Goal: Task Accomplishment & Management: Complete application form

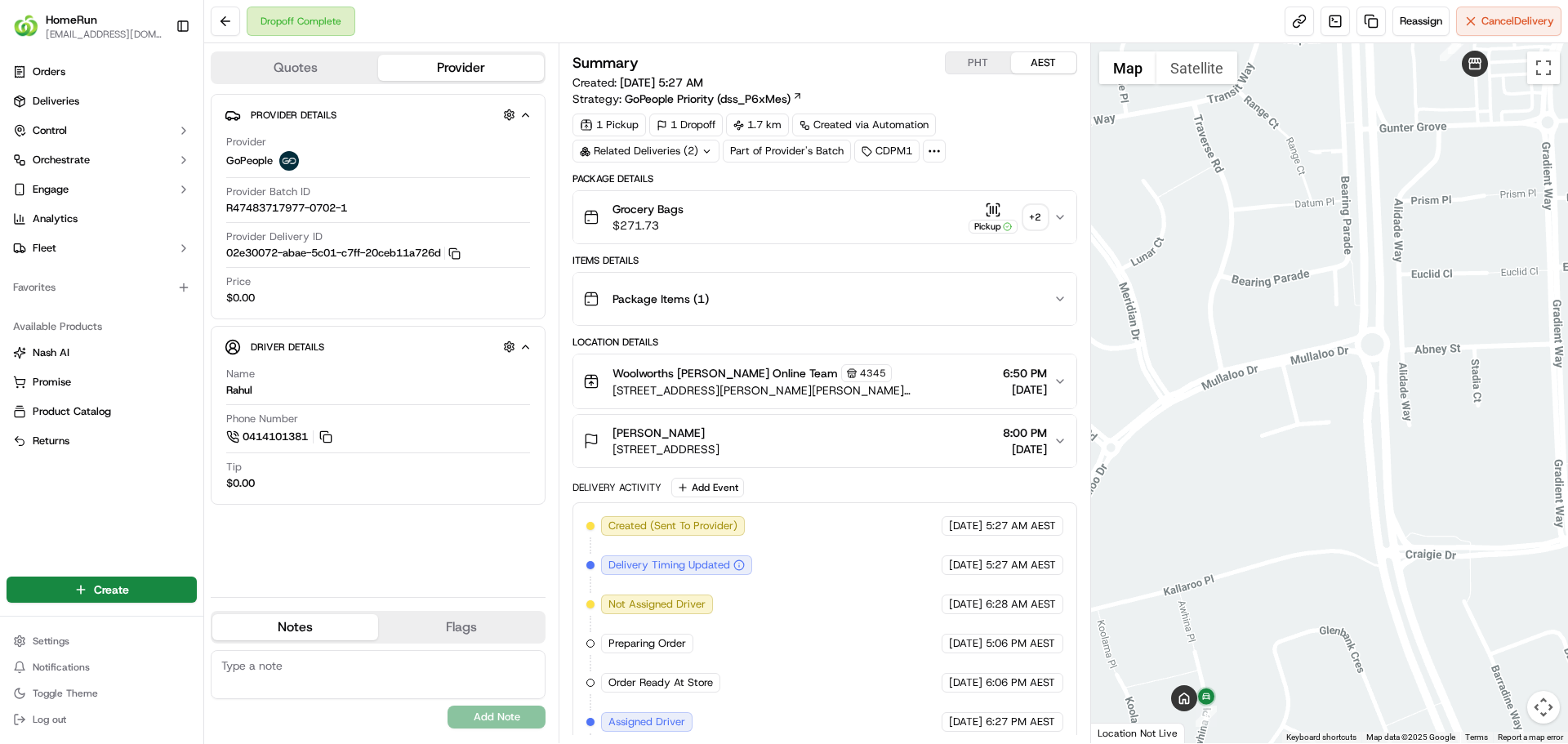
click at [314, 78] on button "Quotes" at bounding box center [295, 68] width 166 height 26
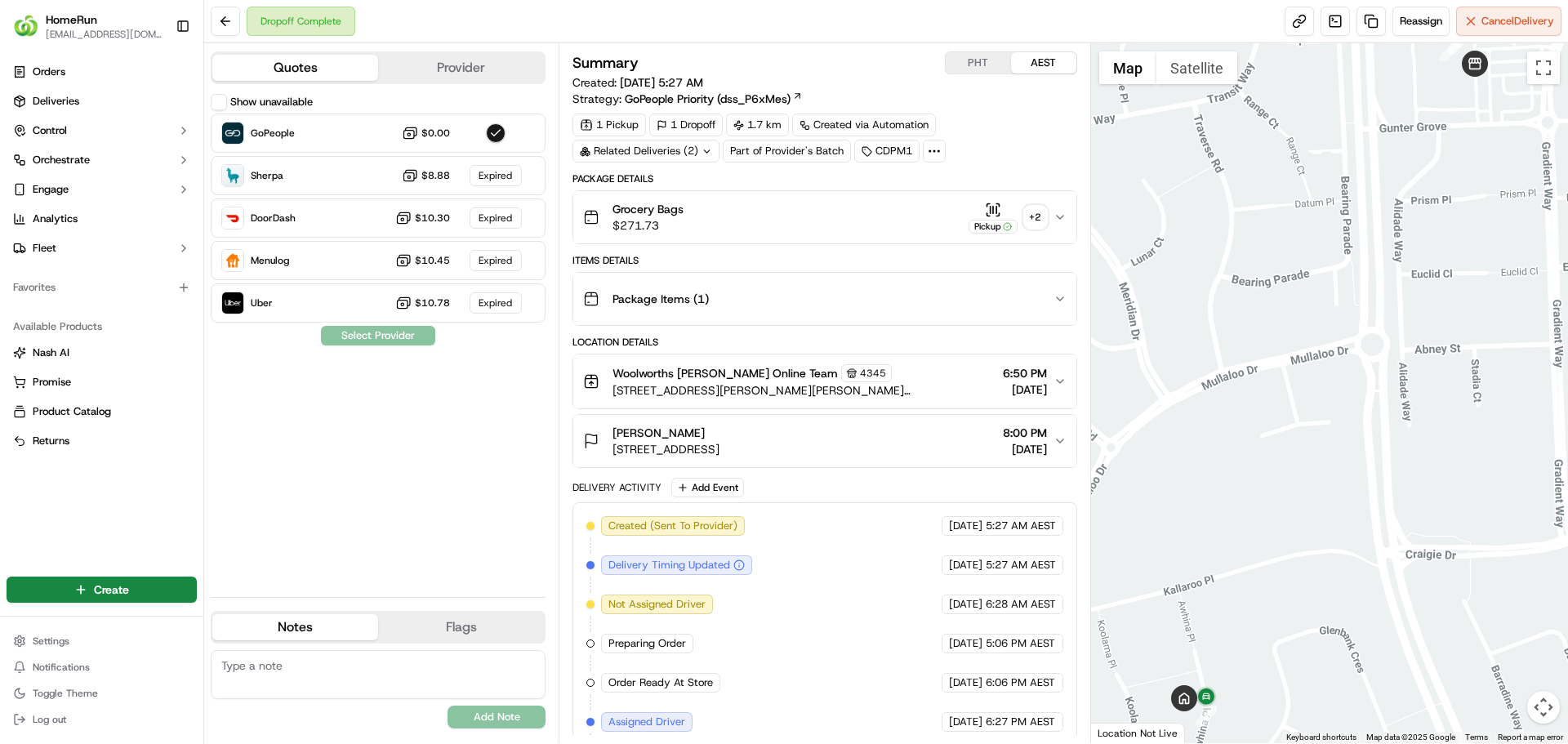
click at [452, 73] on button "Provider" at bounding box center [461, 68] width 166 height 26
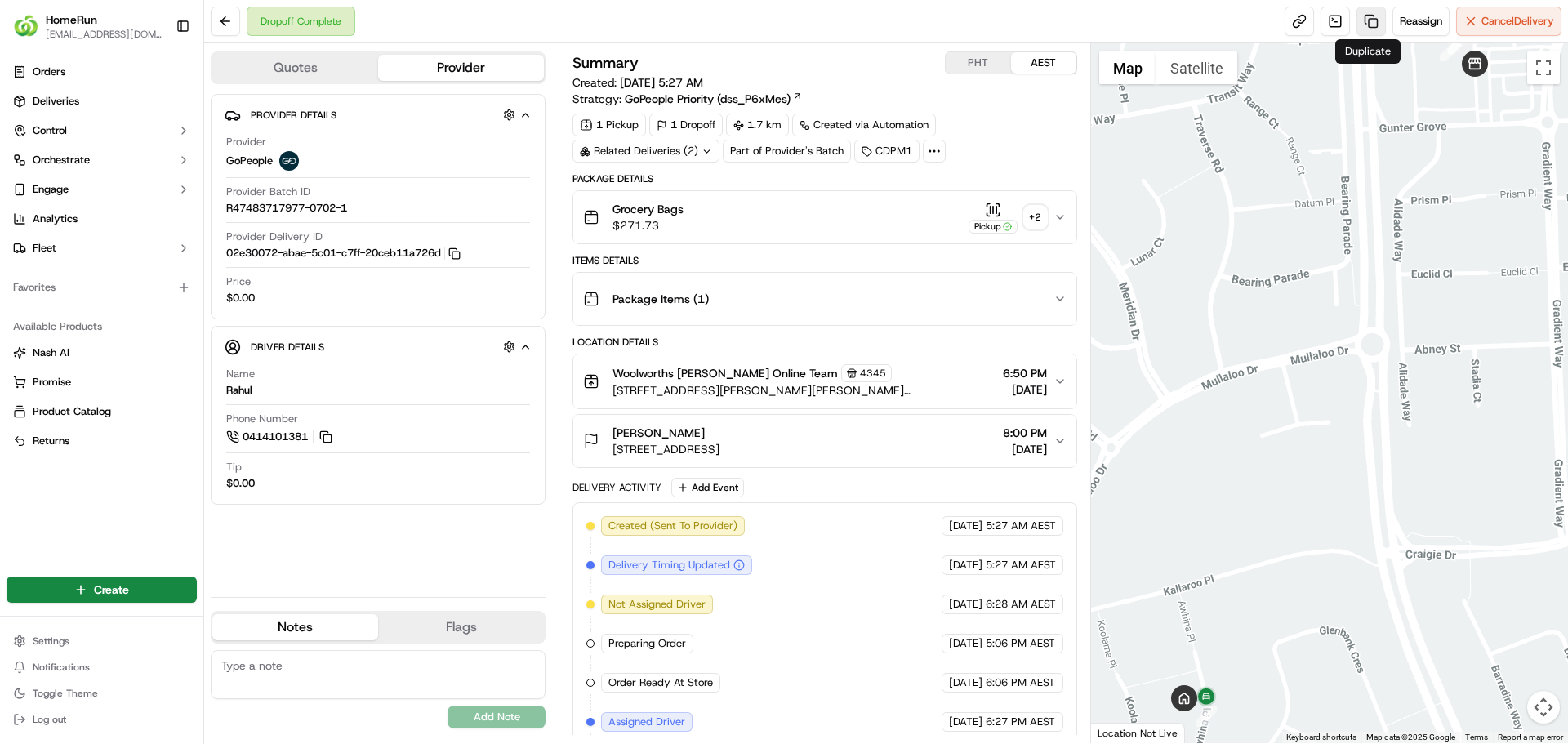
click at [1361, 17] on link at bounding box center [1371, 21] width 30 height 30
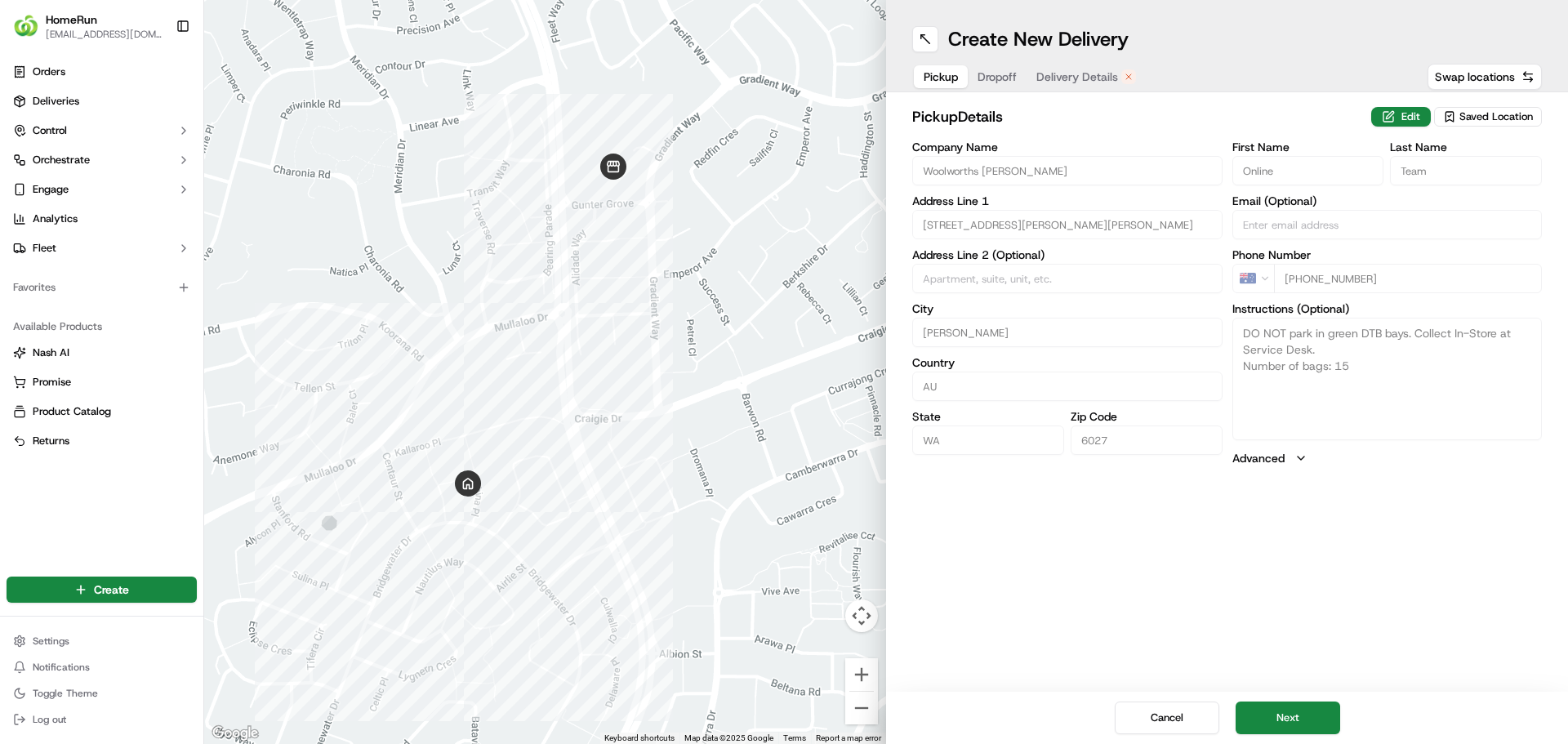
click at [1075, 78] on span "Delivery Details" at bounding box center [1077, 77] width 82 height 17
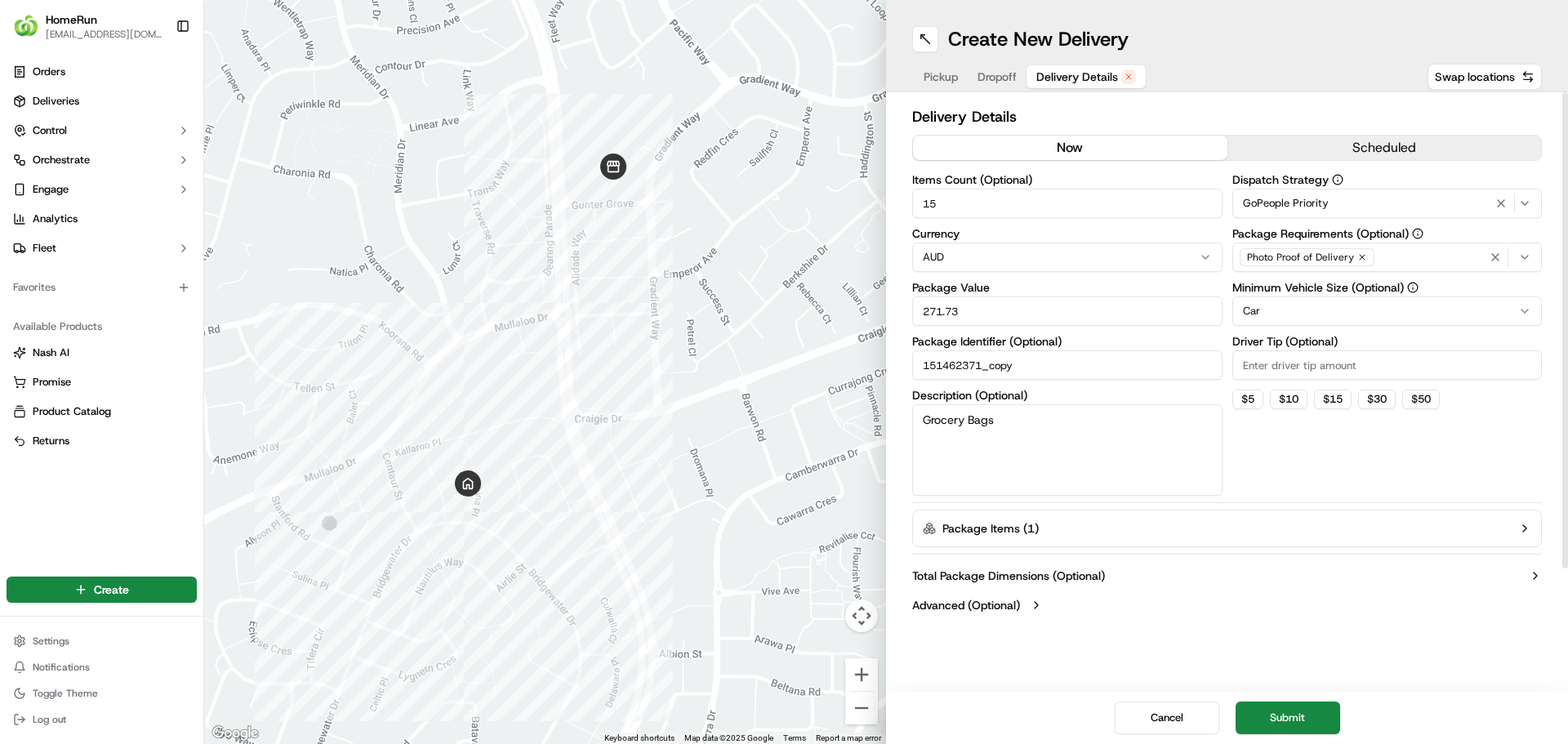
click at [1049, 145] on button "now" at bounding box center [1070, 148] width 315 height 25
click at [1314, 713] on button "Submit" at bounding box center [1287, 718] width 105 height 33
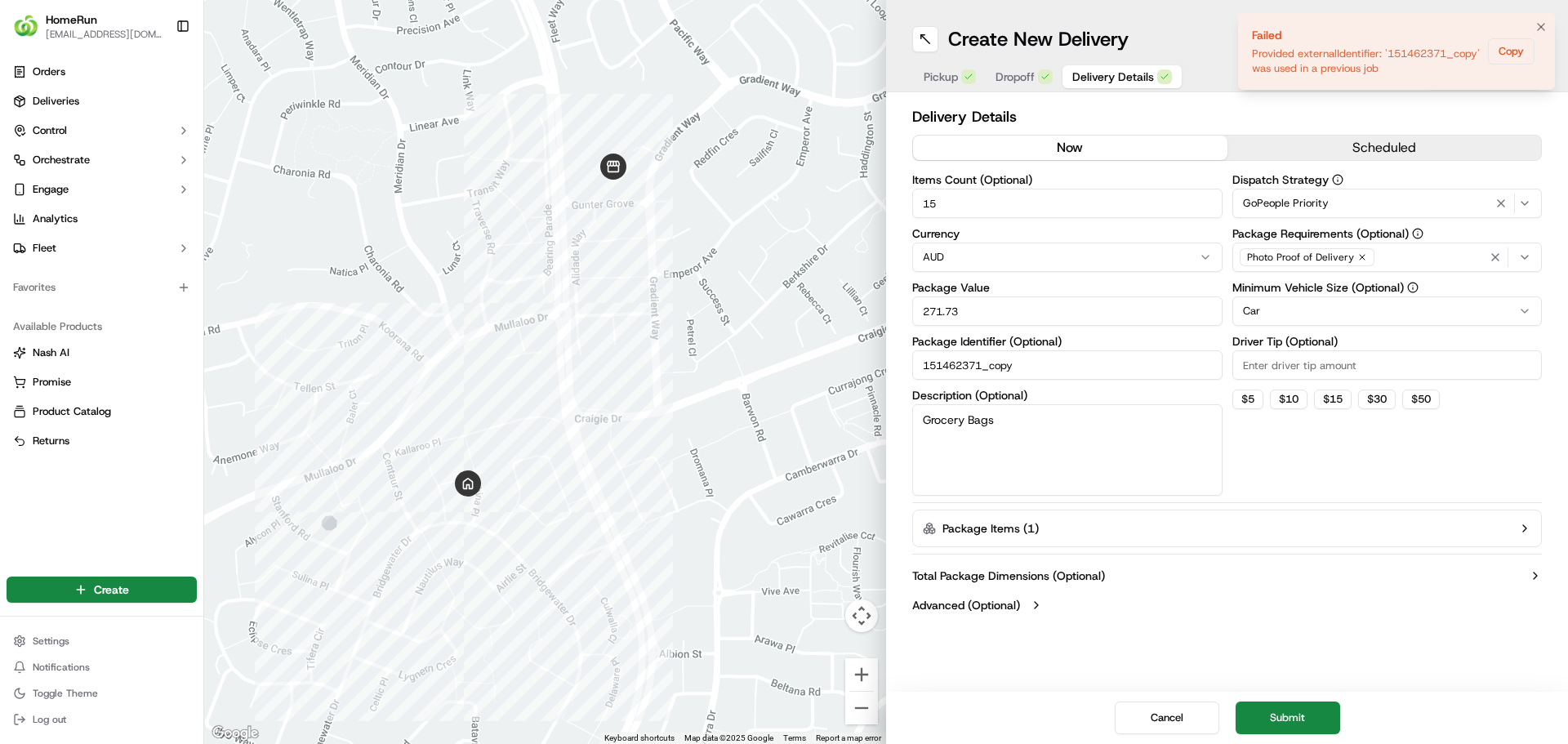
drag, startPoint x: 1346, startPoint y: 70, endPoint x: 1286, endPoint y: 69, distance: 60.0
click at [1286, 69] on div "Provided externalIdentifier: '151462371_copy' was used in a previous job" at bounding box center [1367, 61] width 230 height 30
click at [1043, 365] on input "151462371_copy" at bounding box center [1068, 365] width 310 height 30
click at [1285, 723] on button "Submit" at bounding box center [1287, 718] width 105 height 33
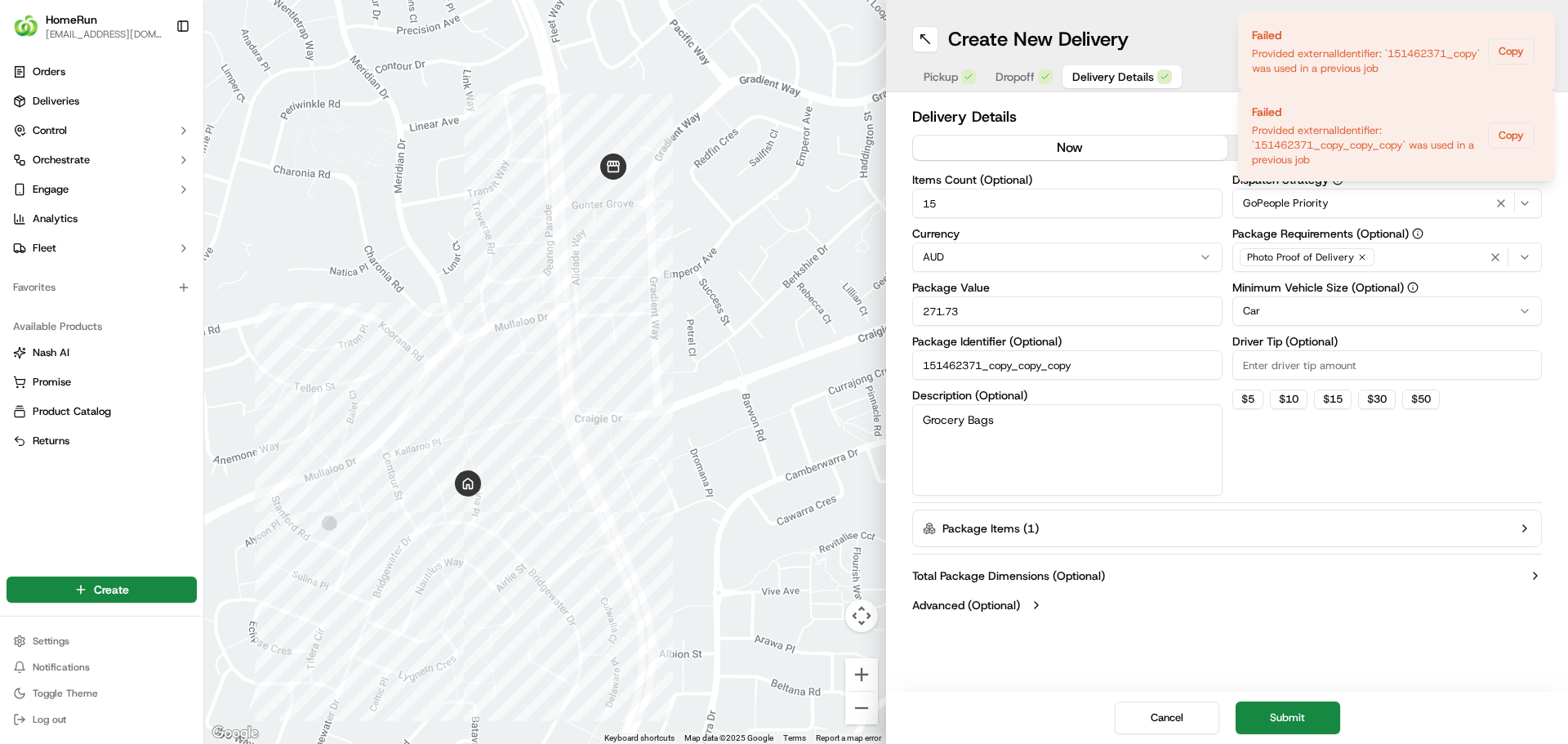
click at [1109, 367] on input "151462371_copy_copy_copy" at bounding box center [1068, 365] width 310 height 30
type input "151462371_copy_copy_copy_copy"
click at [1267, 715] on button "Submit" at bounding box center [1287, 718] width 105 height 33
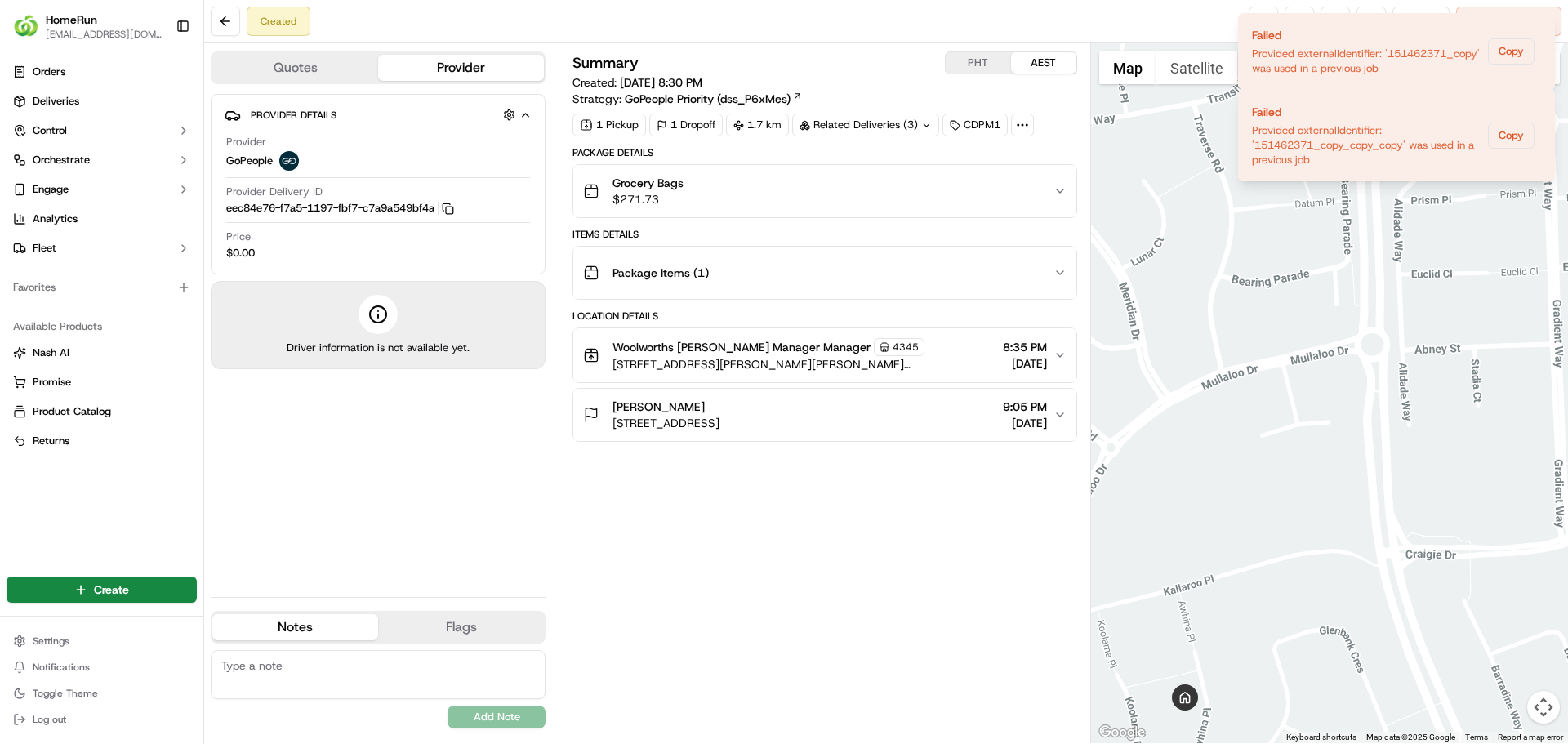
click at [339, 71] on button "Quotes" at bounding box center [295, 68] width 166 height 26
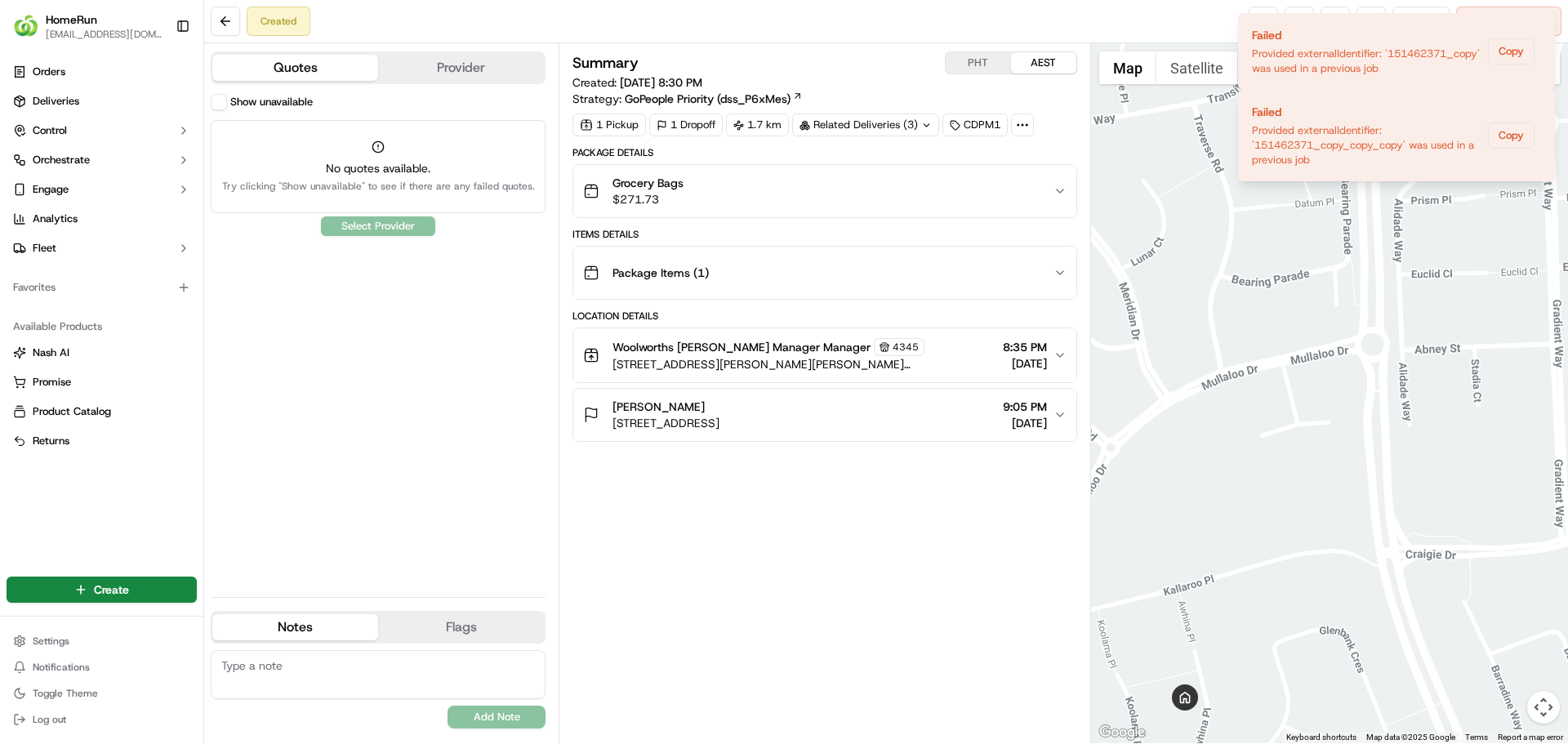
click at [884, 170] on button "Grocery Bags $271.73" at bounding box center [824, 191] width 502 height 52
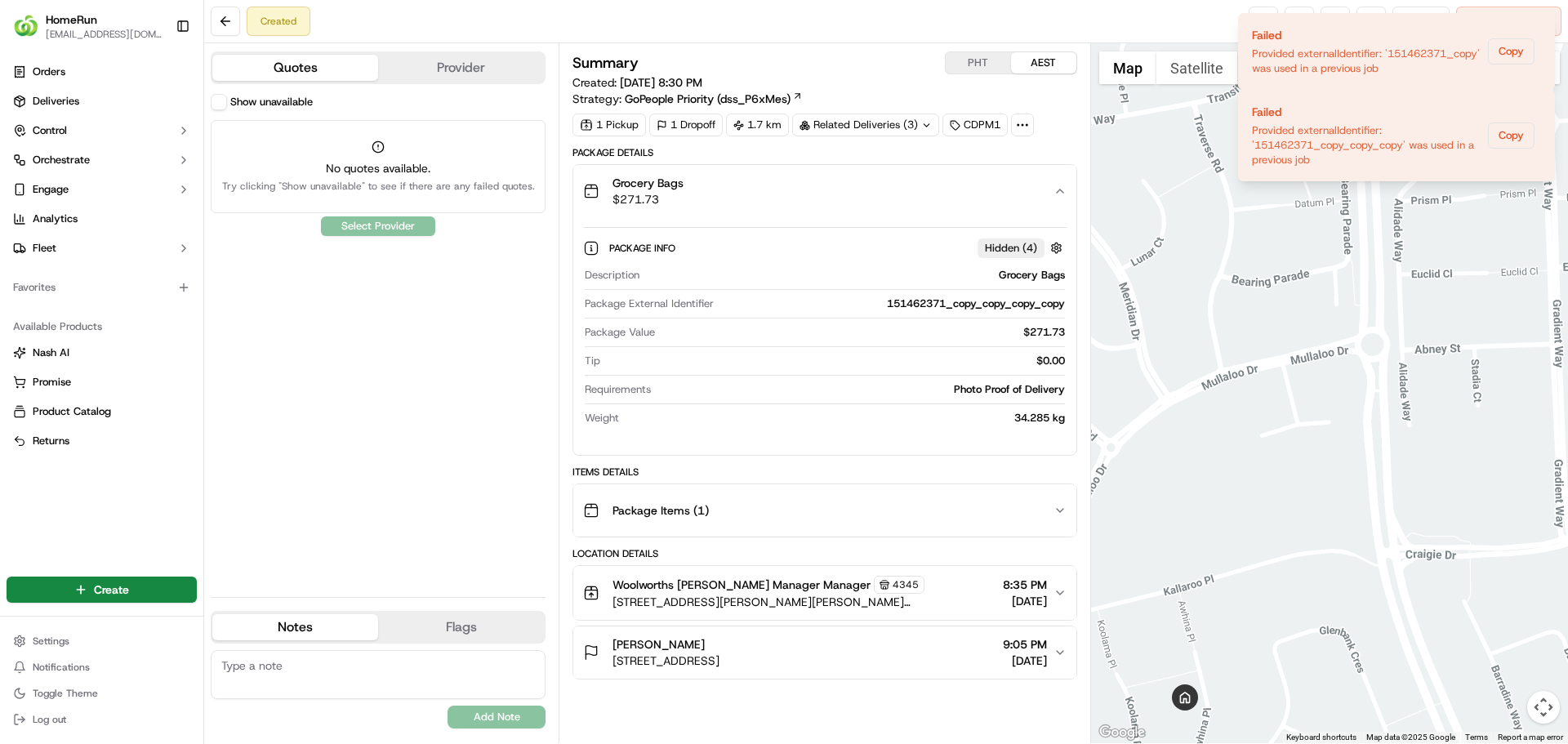
click at [1025, 306] on div "151462371_copy_copy_copy_copy" at bounding box center [892, 304] width 343 height 15
copy div "151462371_copy_copy_copy_copy"
